Goal: Find specific page/section

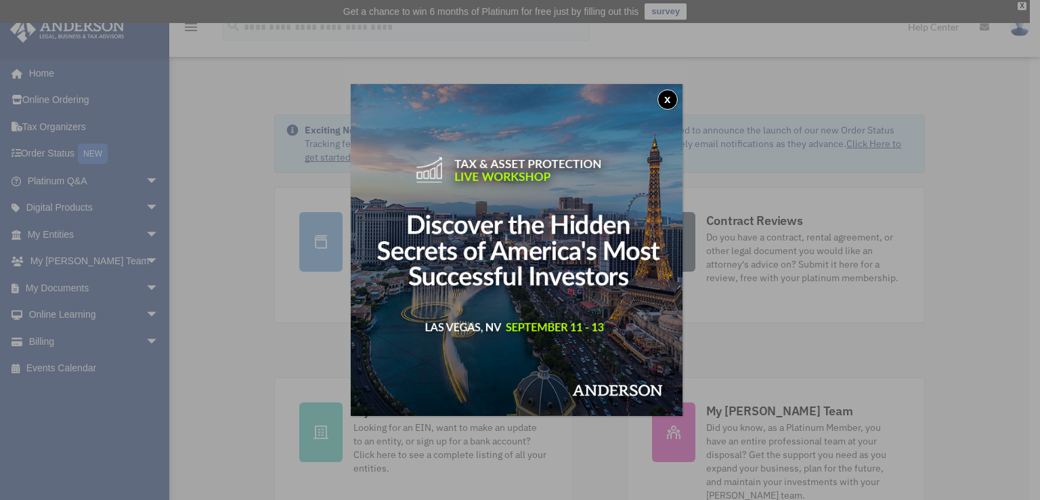
click at [573, 238] on img at bounding box center [517, 250] width 332 height 332
click at [669, 96] on button "x" at bounding box center [668, 99] width 20 height 20
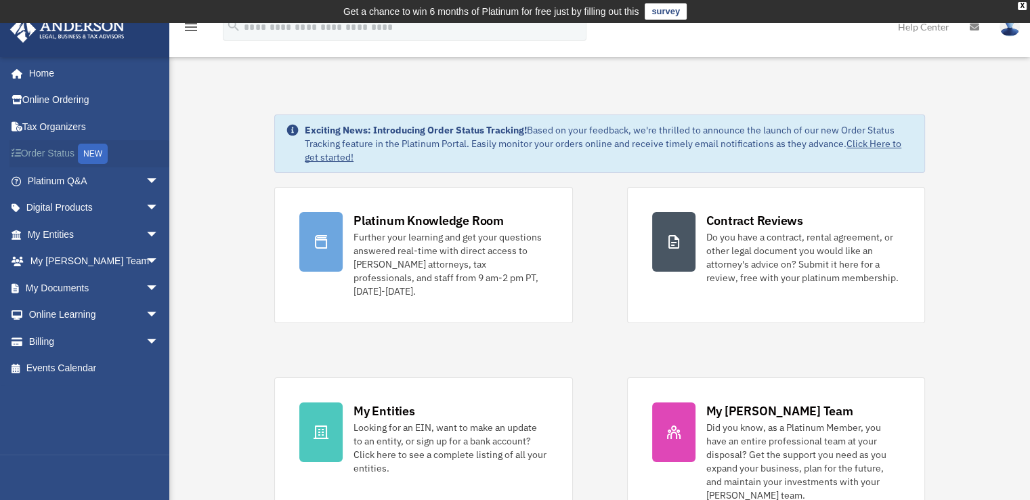
click at [67, 152] on link "Order Status NEW" at bounding box center [94, 154] width 170 height 28
click at [73, 291] on link "My Documents arrow_drop_down" at bounding box center [94, 287] width 170 height 27
click at [146, 286] on span "arrow_drop_down" at bounding box center [159, 288] width 27 height 28
click at [146, 280] on span "arrow_drop_down" at bounding box center [159, 288] width 27 height 28
